Goal: Register for event/course

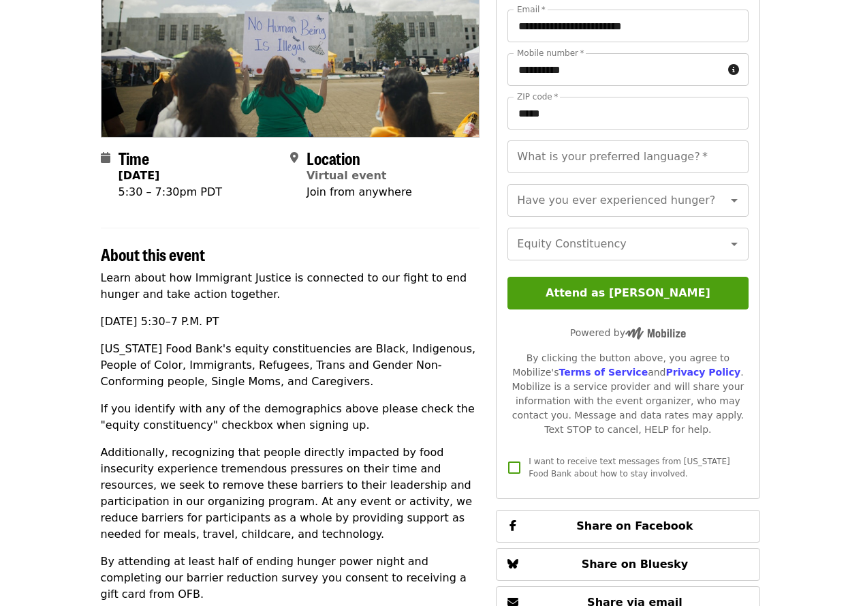
scroll to position [0, 1]
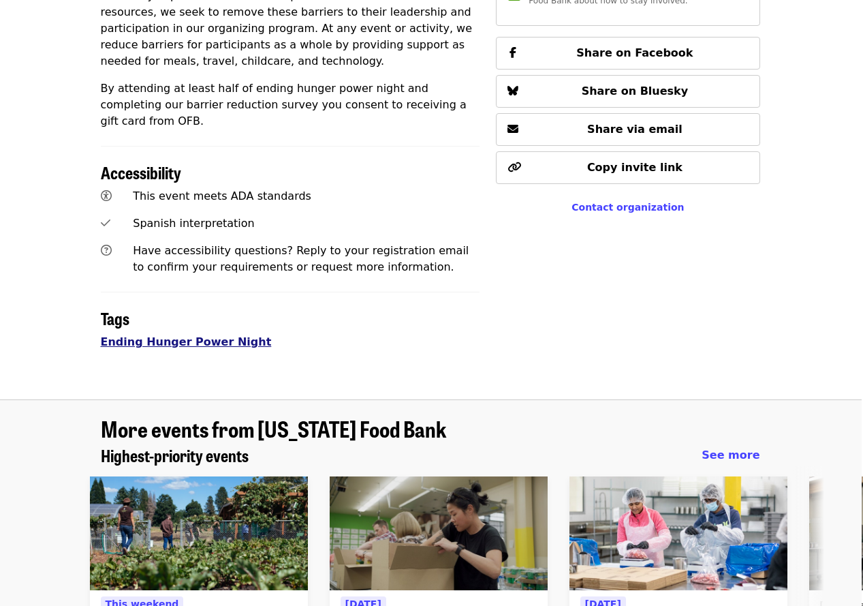
click at [211, 335] on link "Ending Hunger Power Night" at bounding box center [186, 341] width 171 height 13
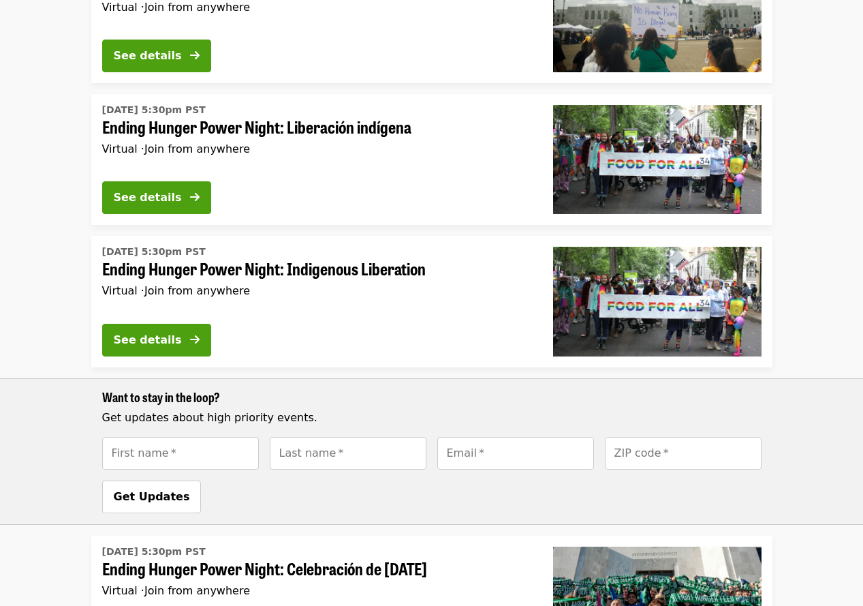
scroll to position [632, 0]
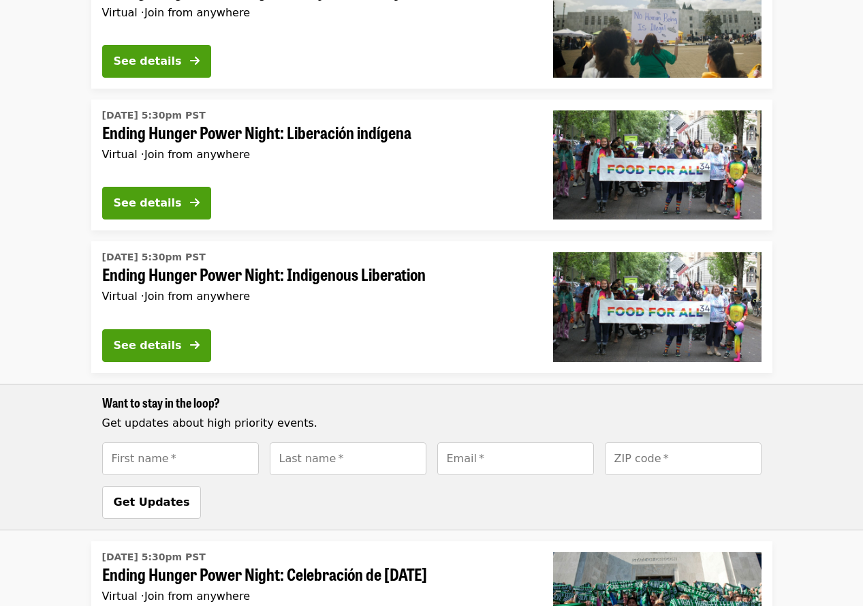
click at [295, 270] on span "Ending Hunger Power Night: Indigenous Liberation" at bounding box center [316, 274] width 429 height 20
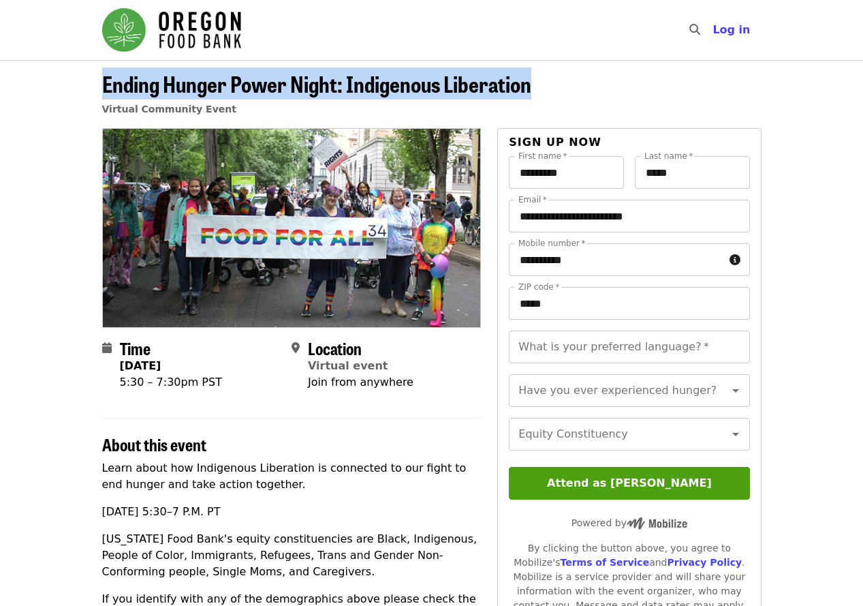
drag, startPoint x: 546, startPoint y: 84, endPoint x: 92, endPoint y: 82, distance: 454.4
click at [92, 82] on div "Ending Hunger Power Night: Indigenous Liberation Virtual Community Event" at bounding box center [431, 100] width 681 height 57
copy span "Ending Hunger Power Night: Indigenous Liberation"
